Goal: Task Accomplishment & Management: Use online tool/utility

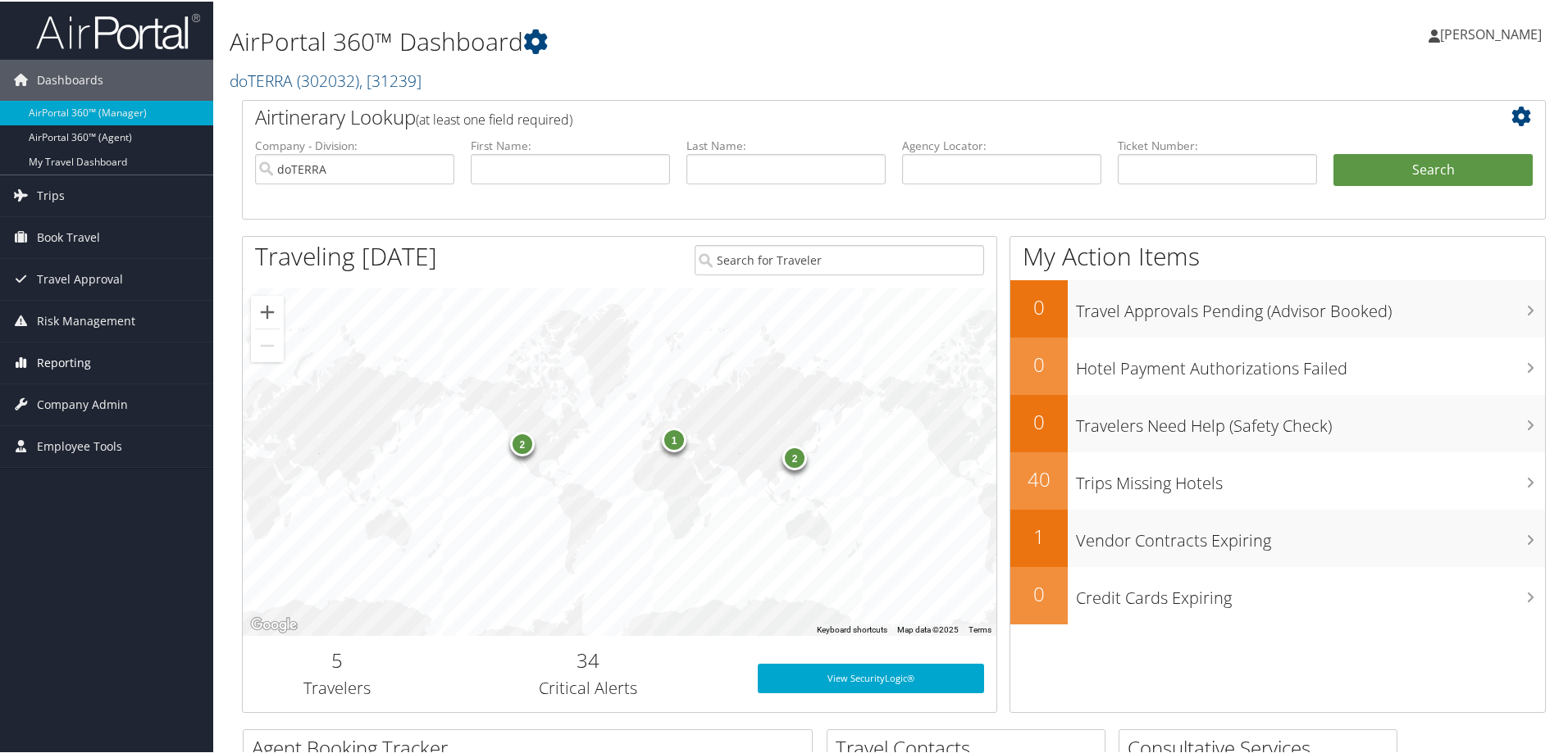
click at [80, 363] on span "Reporting" at bounding box center [64, 362] width 54 height 41
click at [72, 393] on link "Unused Tickets" at bounding box center [106, 393] width 213 height 24
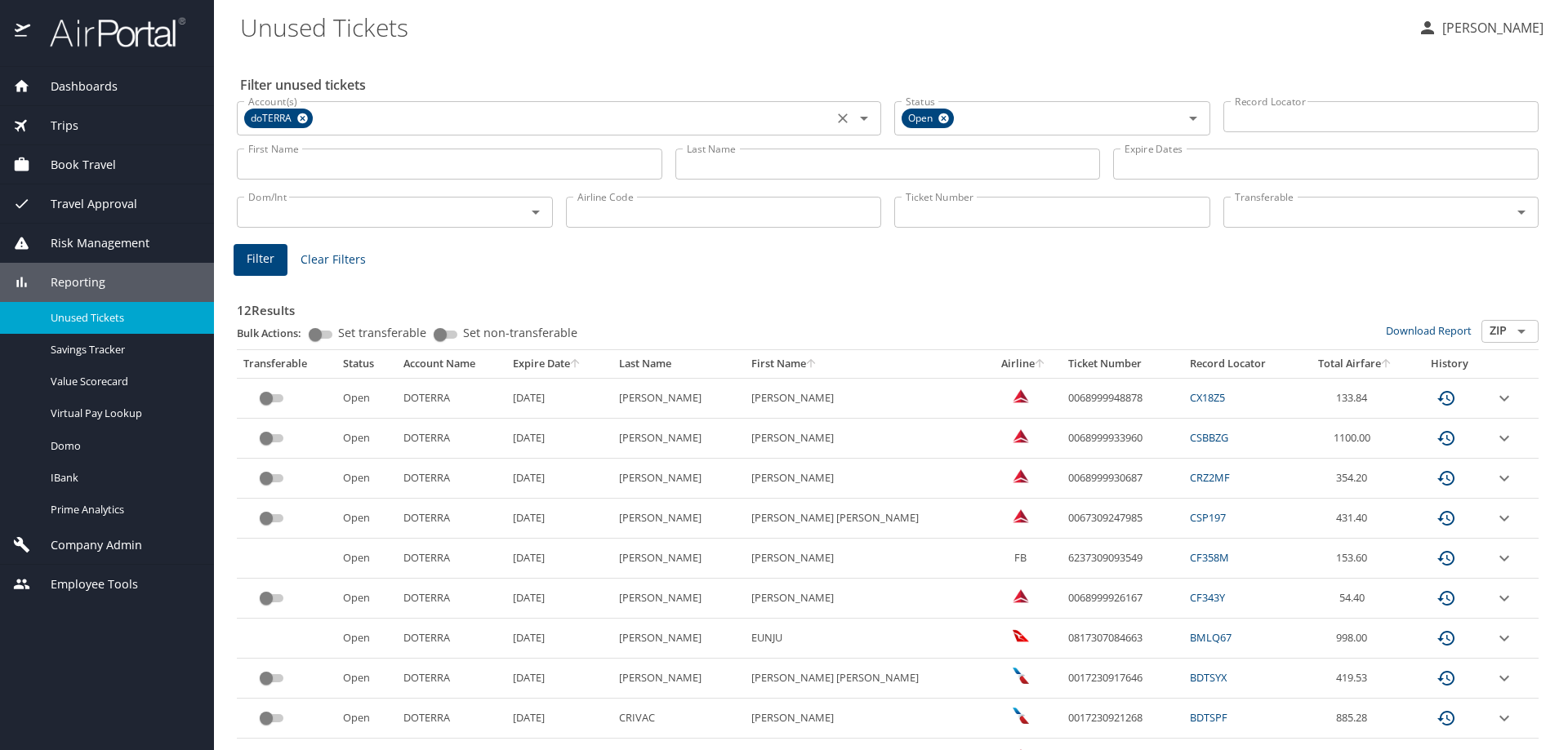
click at [306, 119] on icon at bounding box center [302, 119] width 11 height 11
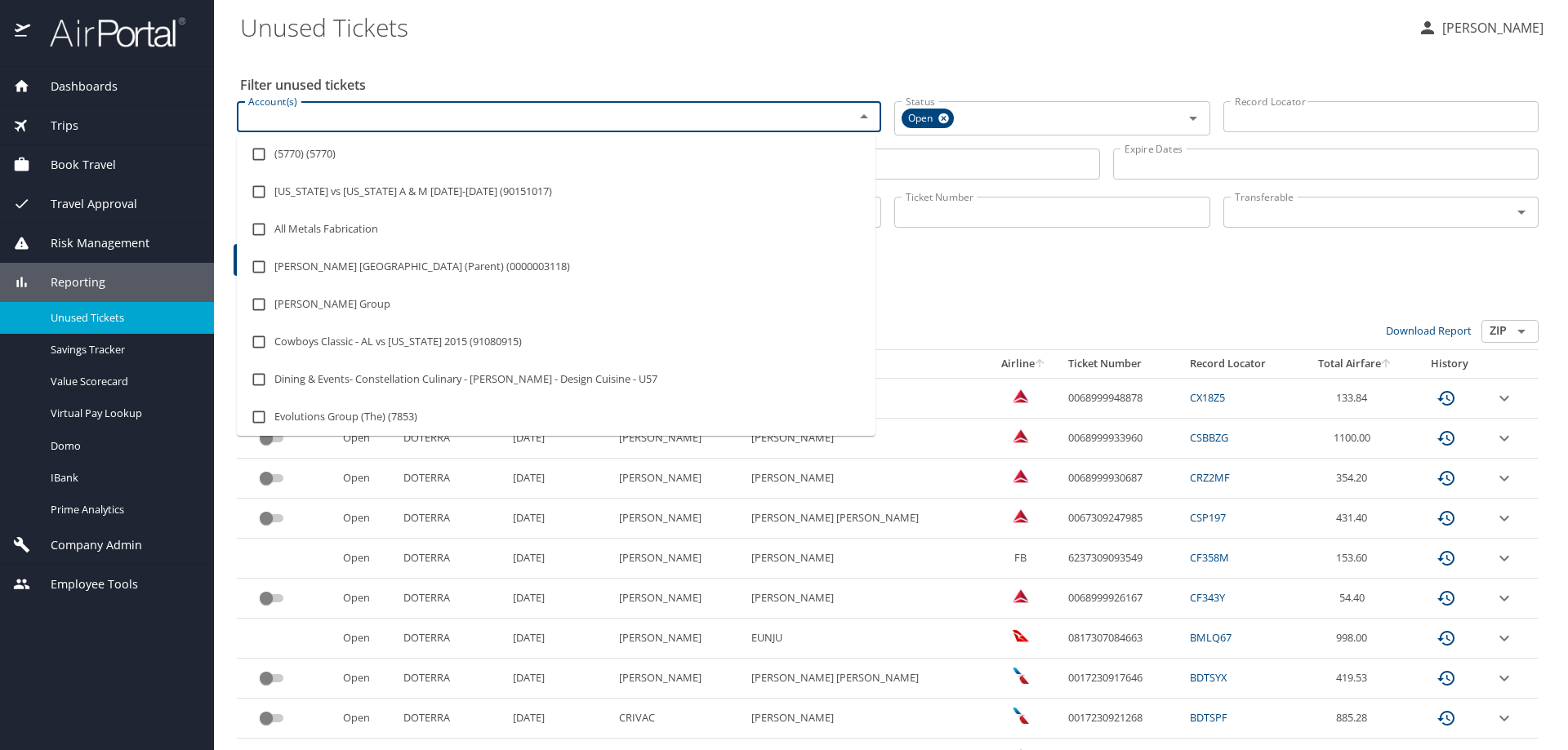
click at [305, 119] on input "Account(s)" at bounding box center [535, 117] width 587 height 21
type input "E"
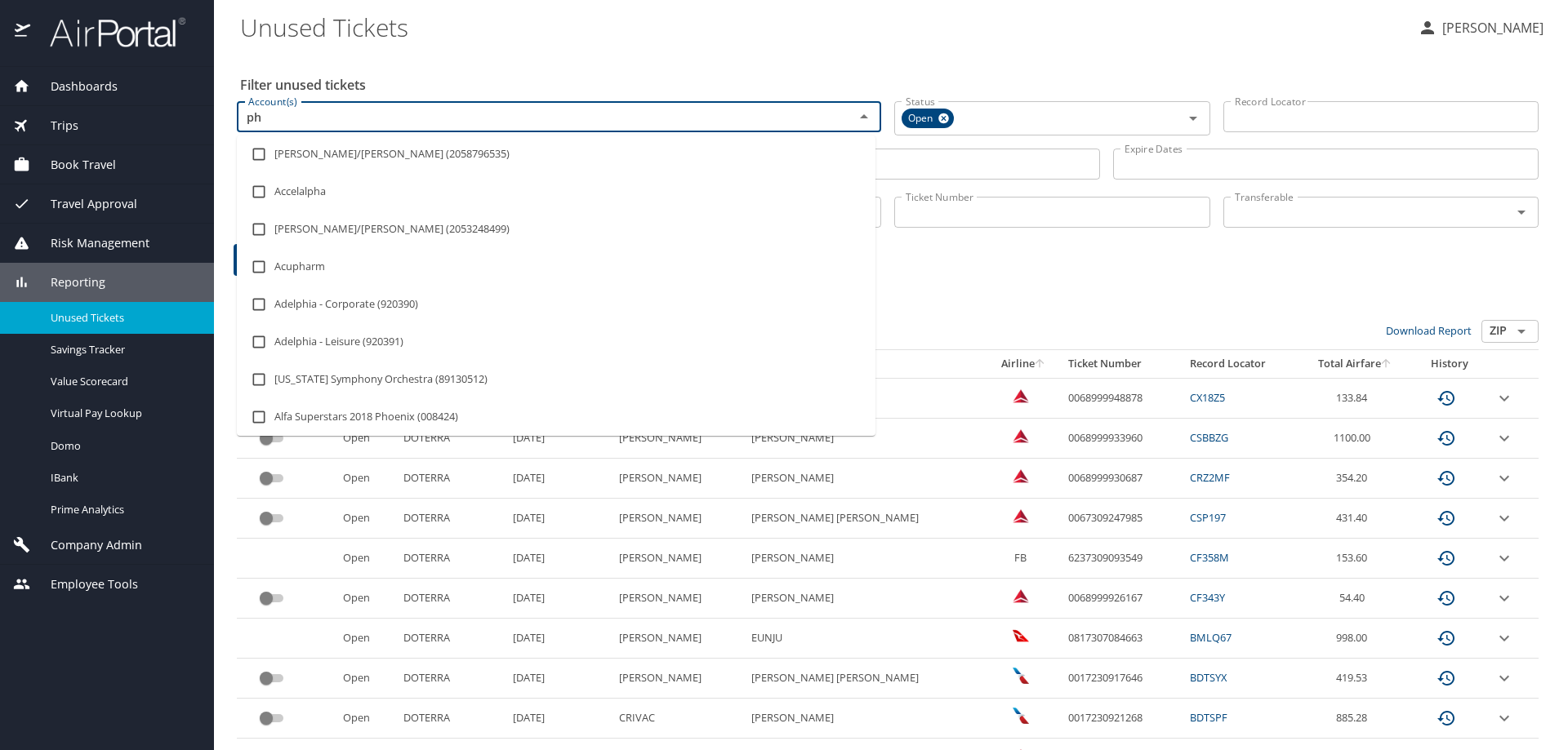
type input "p"
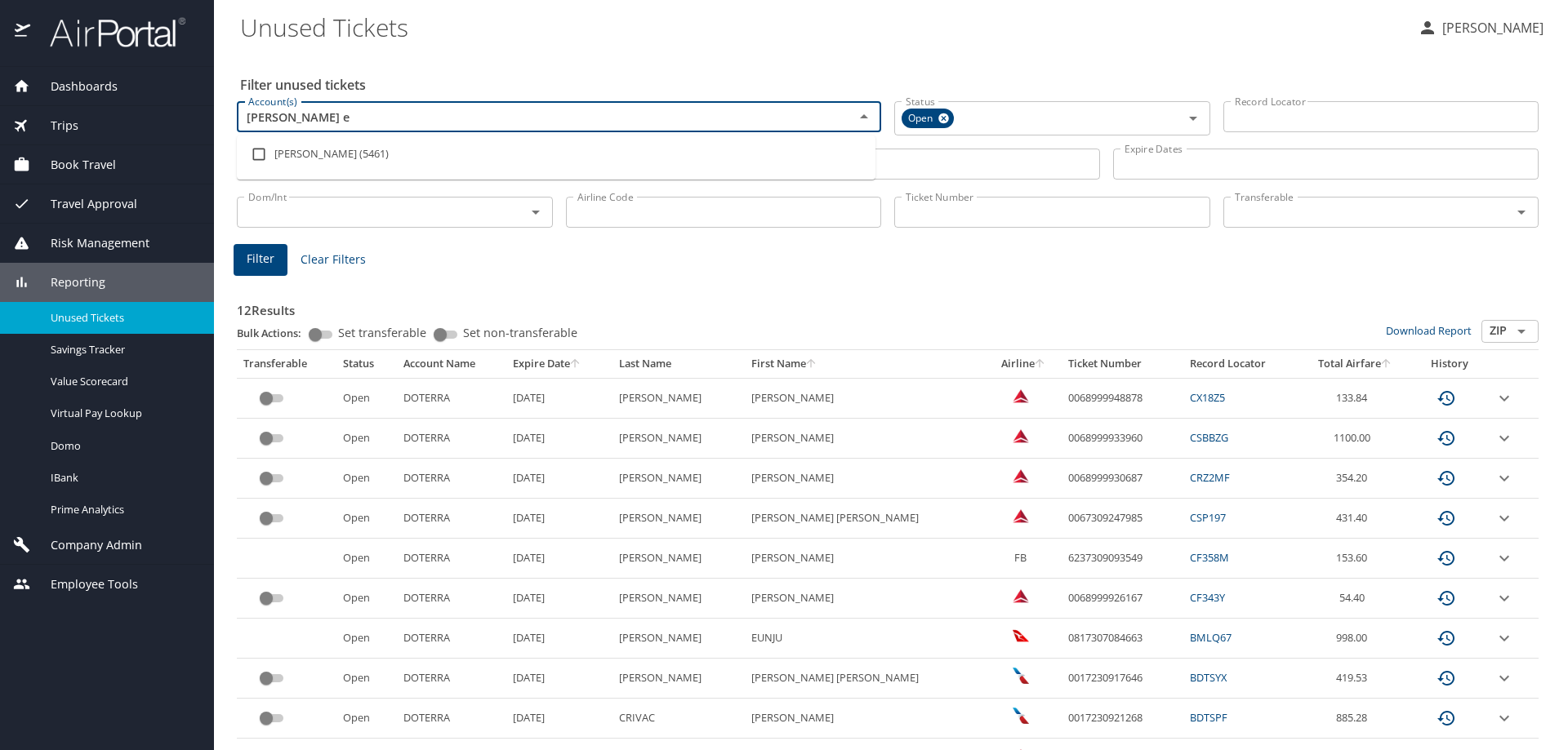
type input "phillips ed"
click at [327, 164] on li "Phillips Edison (5461)" at bounding box center [556, 155] width 639 height 38
checkbox input "true"
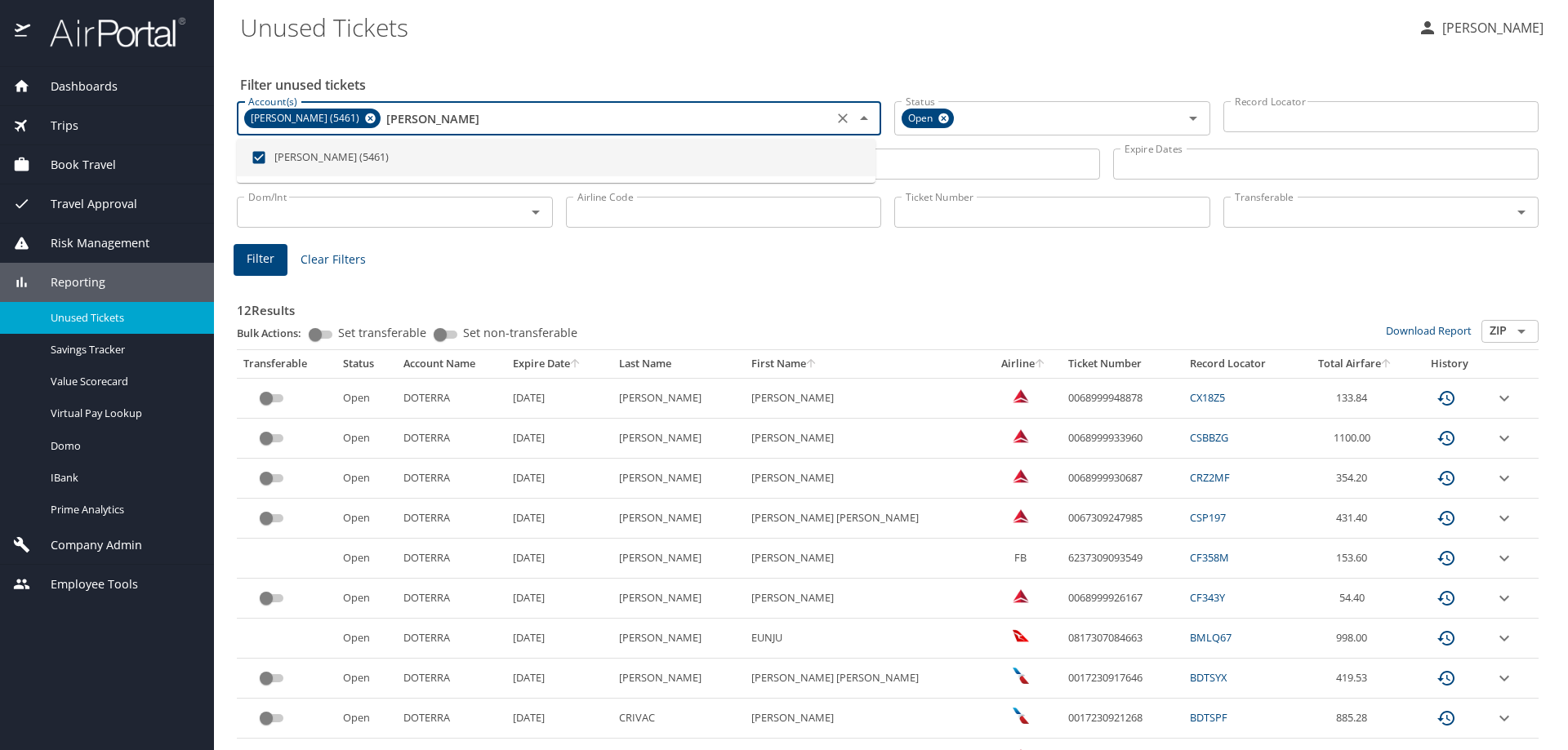
type input "phillips ed"
click at [258, 258] on span "Filter" at bounding box center [260, 258] width 28 height 21
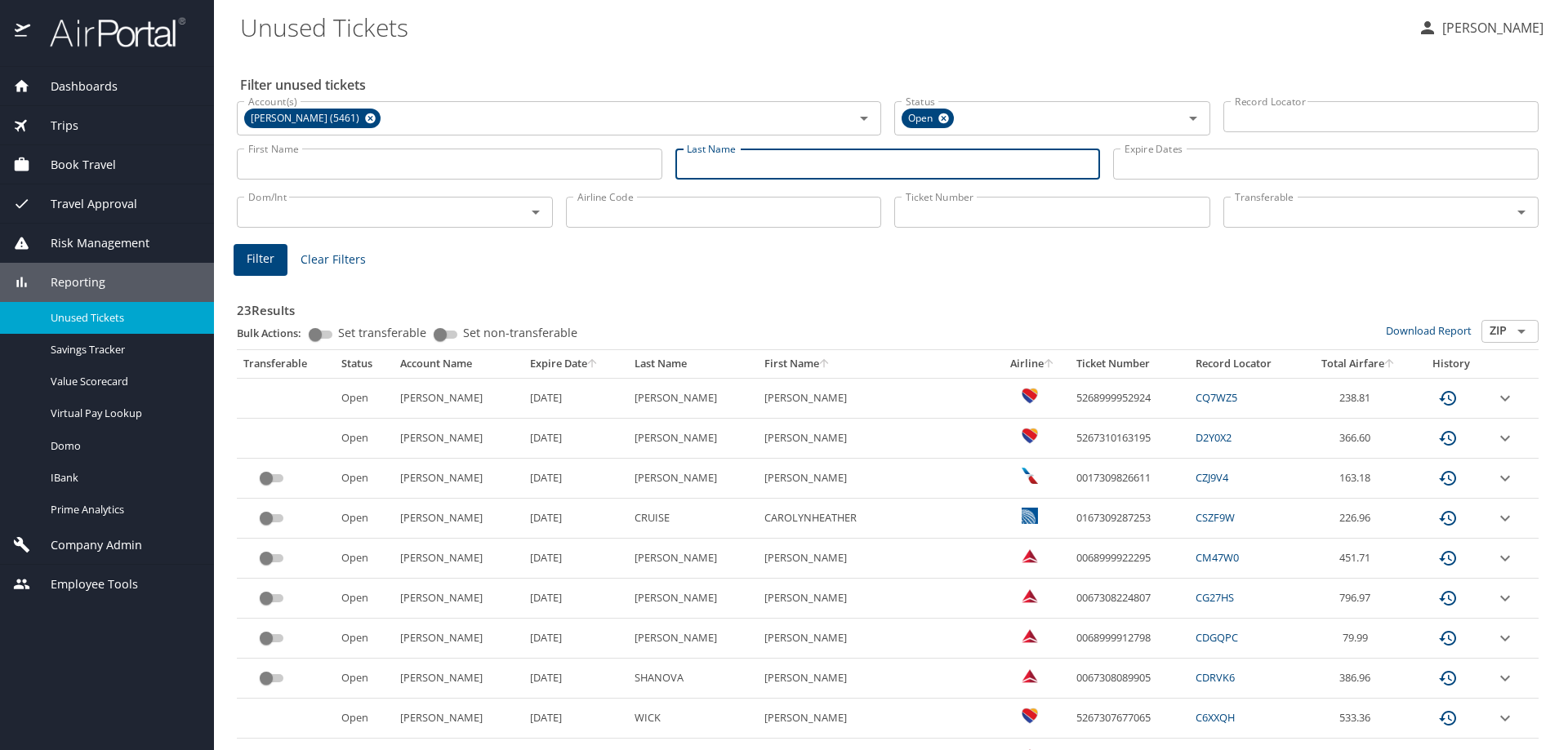
click at [708, 165] on input "Last Name" at bounding box center [888, 164] width 426 height 31
type input "g"
type input "Green"
click at [267, 258] on span "Filter" at bounding box center [260, 258] width 28 height 21
